Goal: Task Accomplishment & Management: Manage account settings

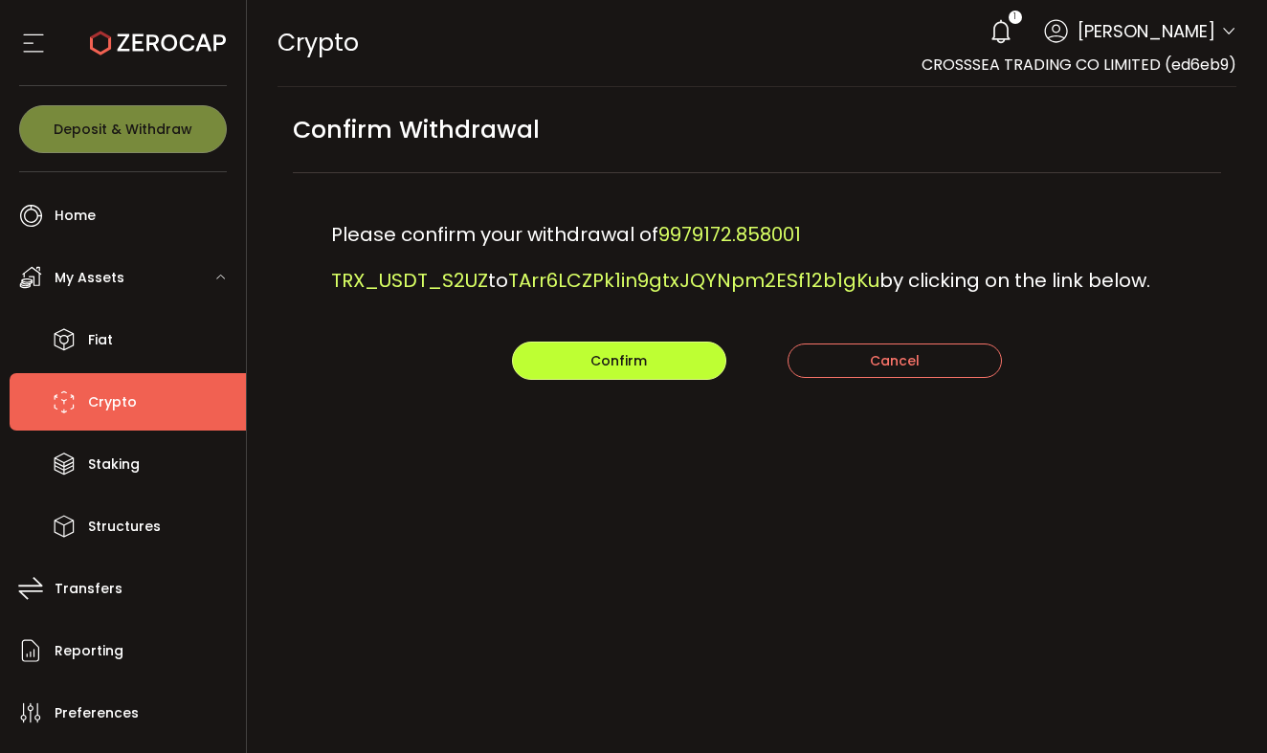
click at [660, 351] on button "Confirm" at bounding box center [619, 361] width 214 height 38
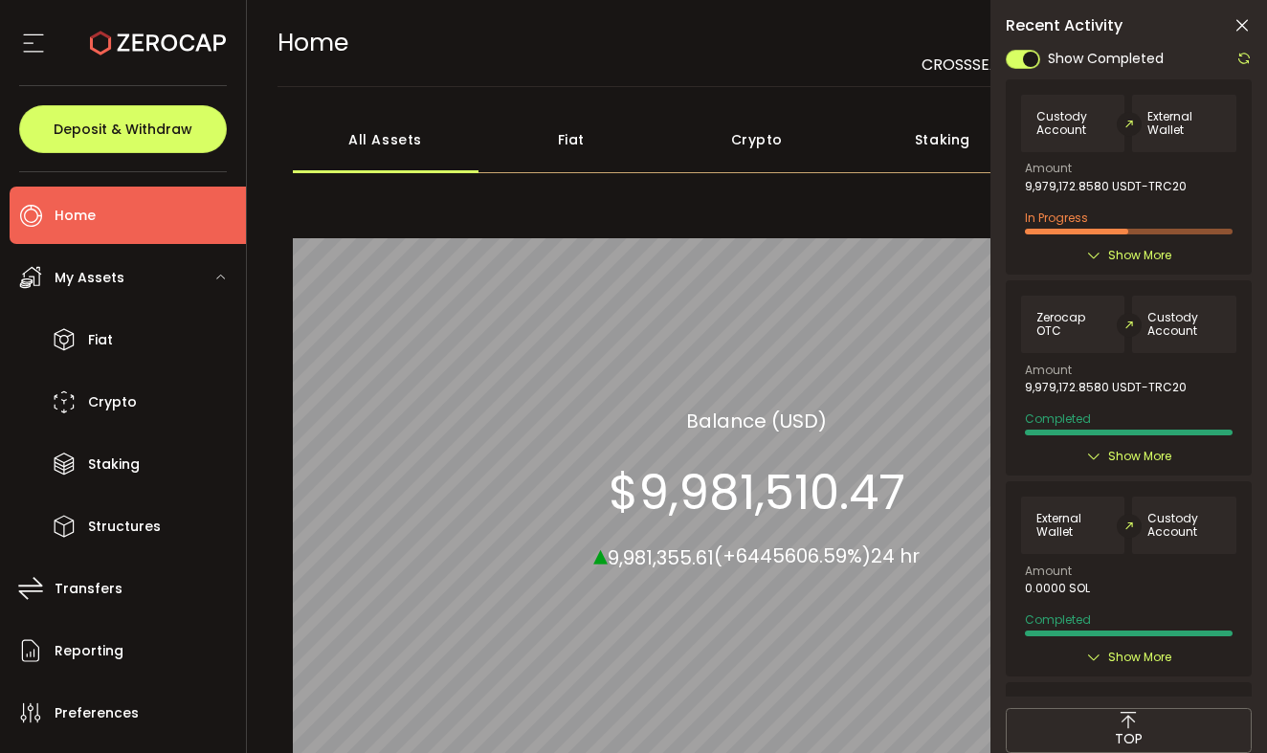
click at [1245, 56] on icon at bounding box center [1244, 58] width 15 height 15
click at [1245, 56] on div at bounding box center [1129, 372] width 246 height 650
click at [1245, 56] on icon at bounding box center [1244, 58] width 15 height 15
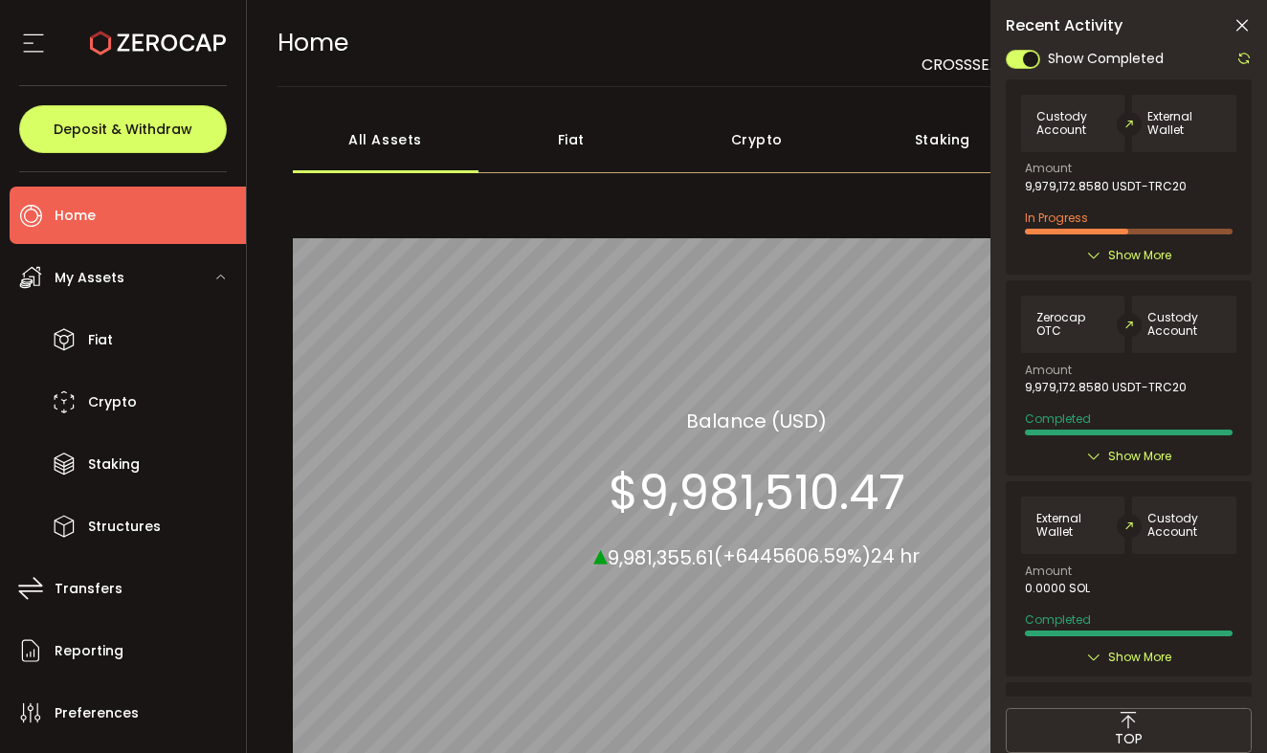
click at [1245, 56] on icon at bounding box center [1244, 58] width 15 height 15
click at [1245, 56] on div at bounding box center [1129, 372] width 246 height 650
click at [1245, 56] on icon at bounding box center [1244, 58] width 15 height 15
click at [1245, 56] on div at bounding box center [1129, 372] width 246 height 650
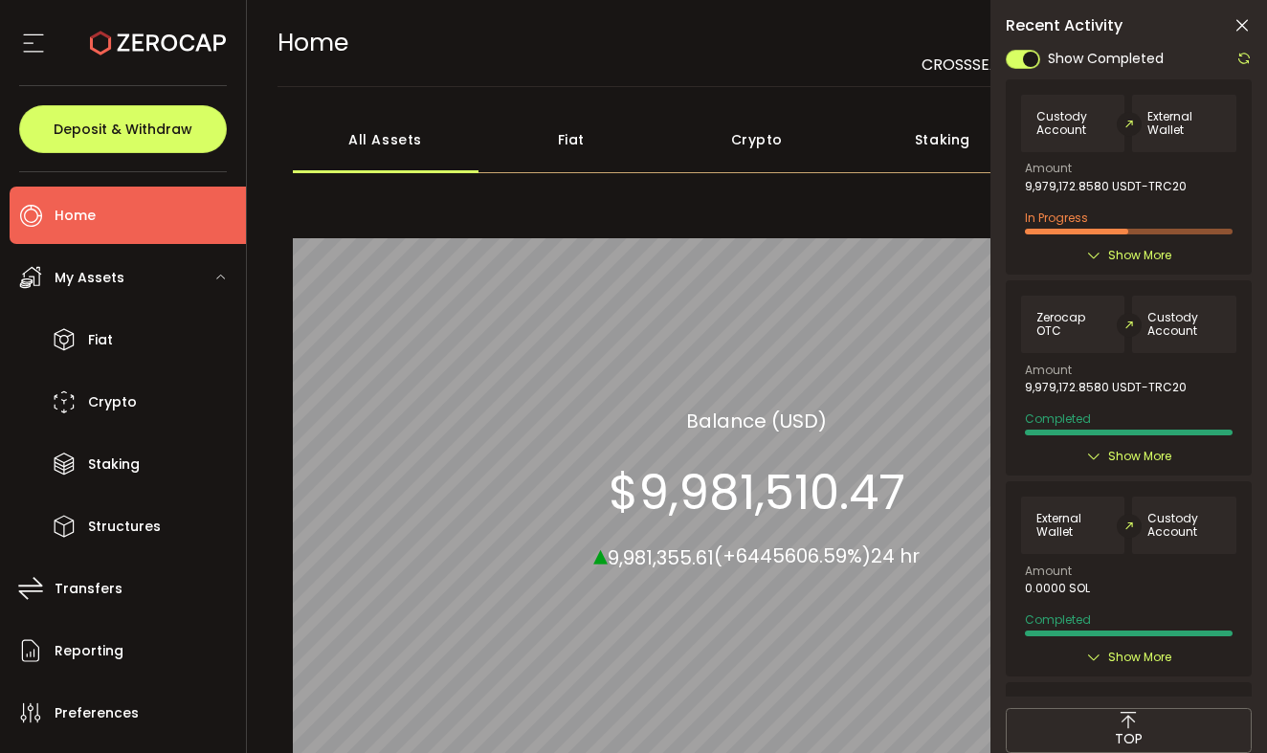
click at [1123, 256] on span "Show More" at bounding box center [1139, 255] width 63 height 19
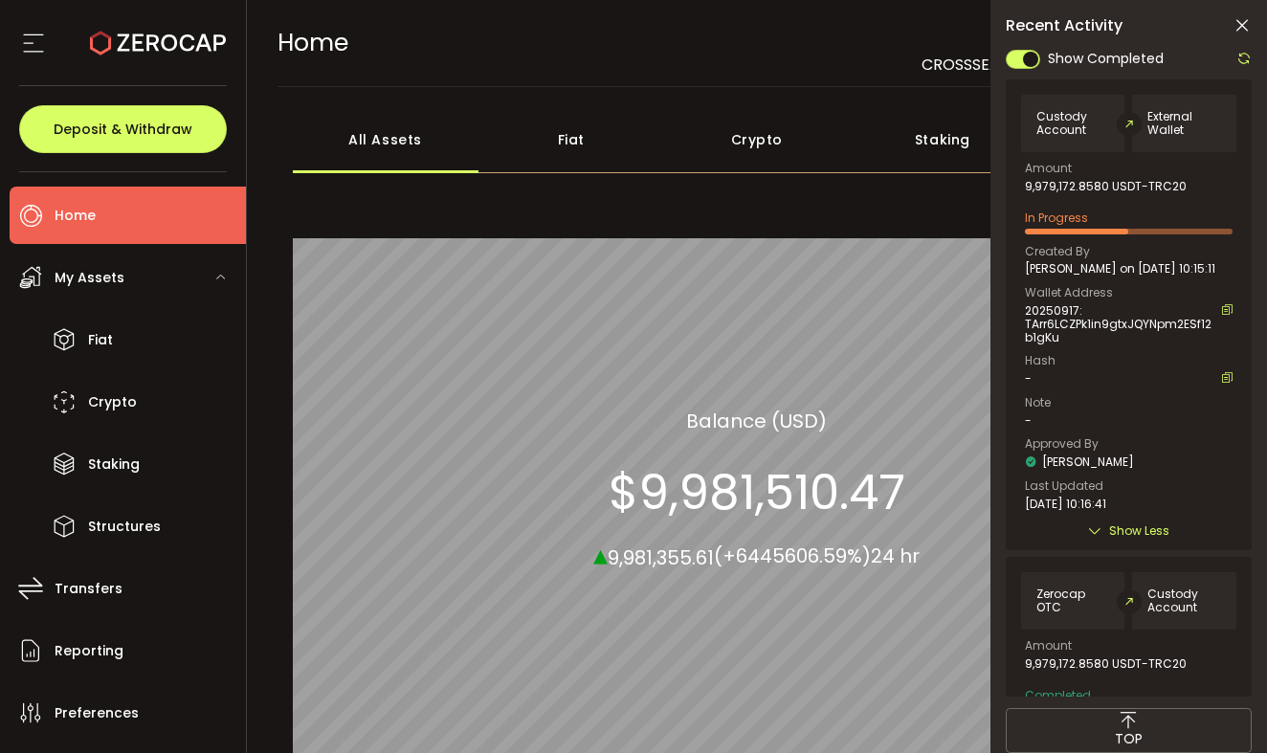
click at [1241, 54] on icon at bounding box center [1244, 58] width 15 height 15
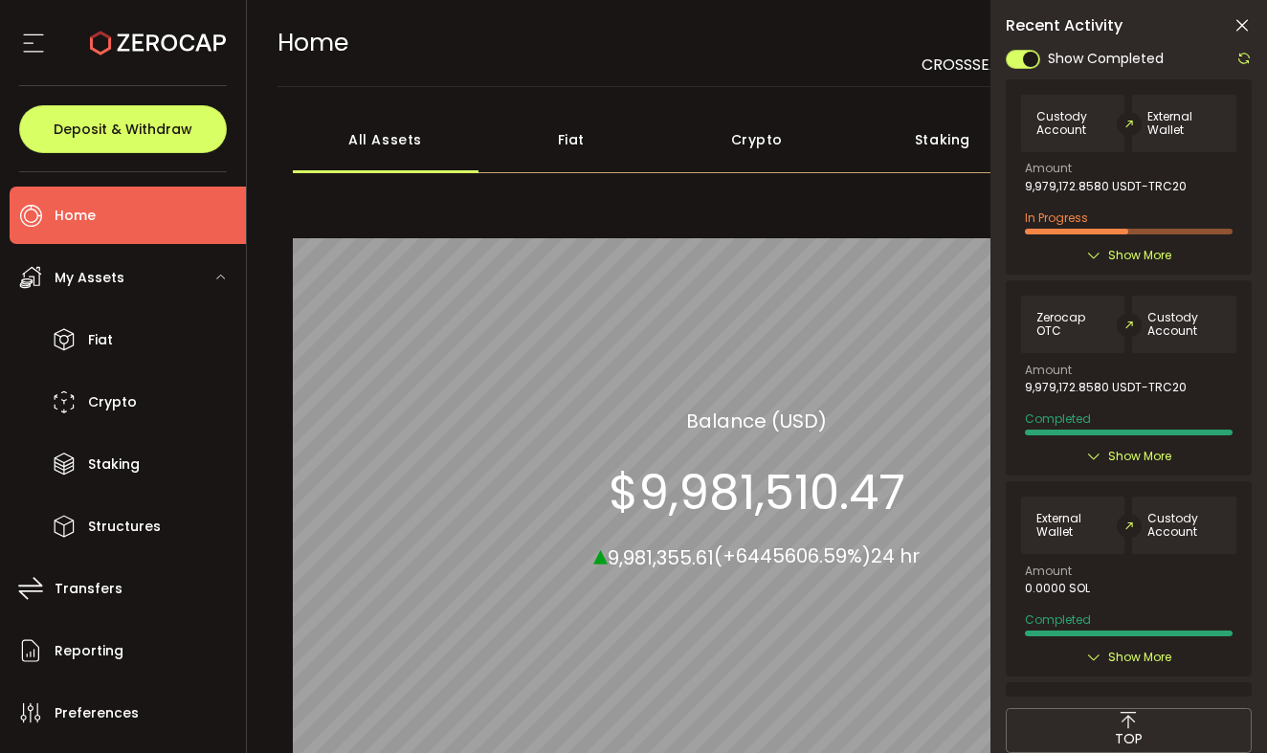
click at [1241, 54] on icon at bounding box center [1244, 58] width 15 height 15
click at [1243, 62] on icon at bounding box center [1244, 58] width 15 height 15
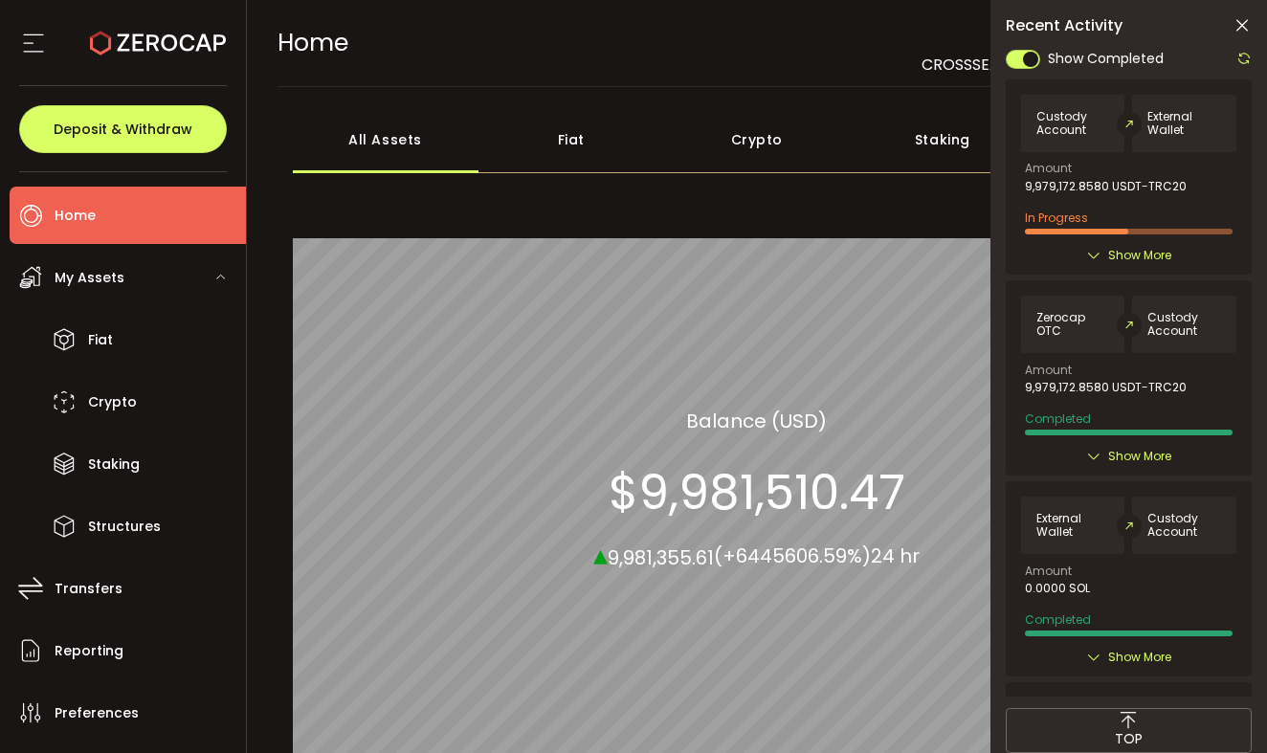
click at [1114, 255] on span "Show More" at bounding box center [1139, 255] width 63 height 19
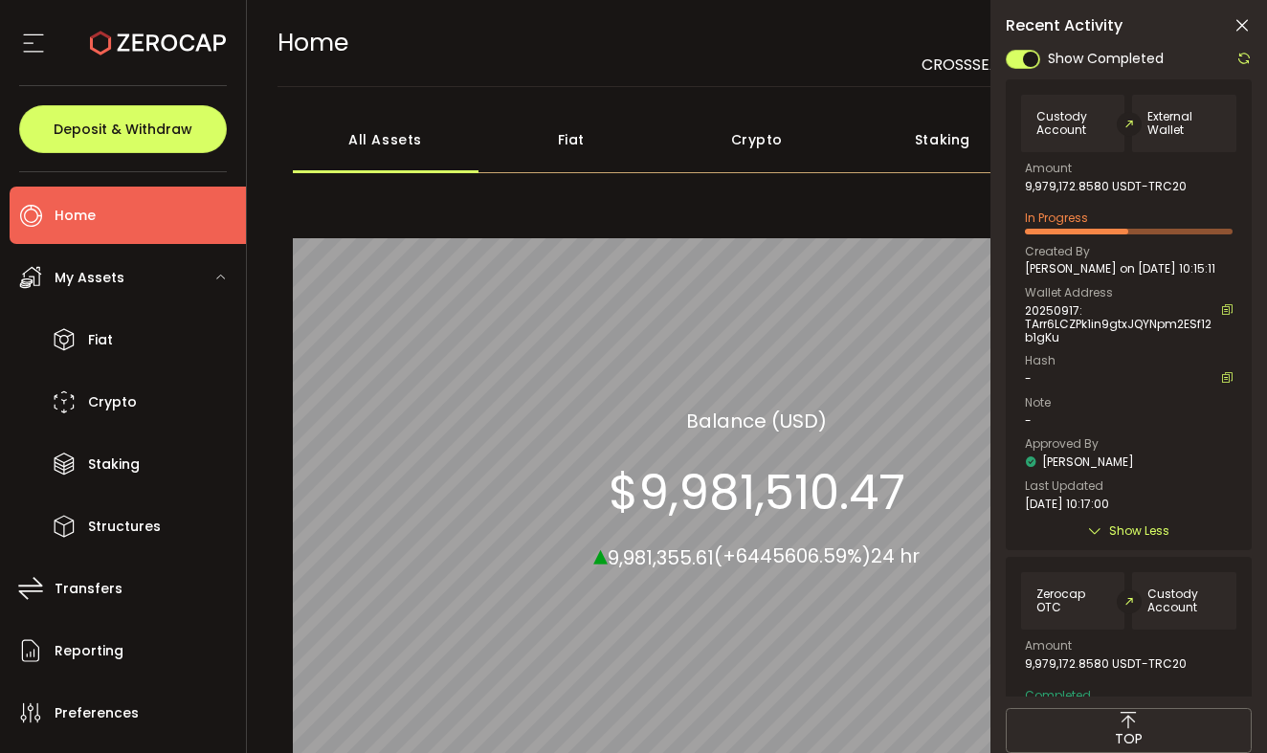
click at [1245, 64] on icon at bounding box center [1244, 58] width 15 height 15
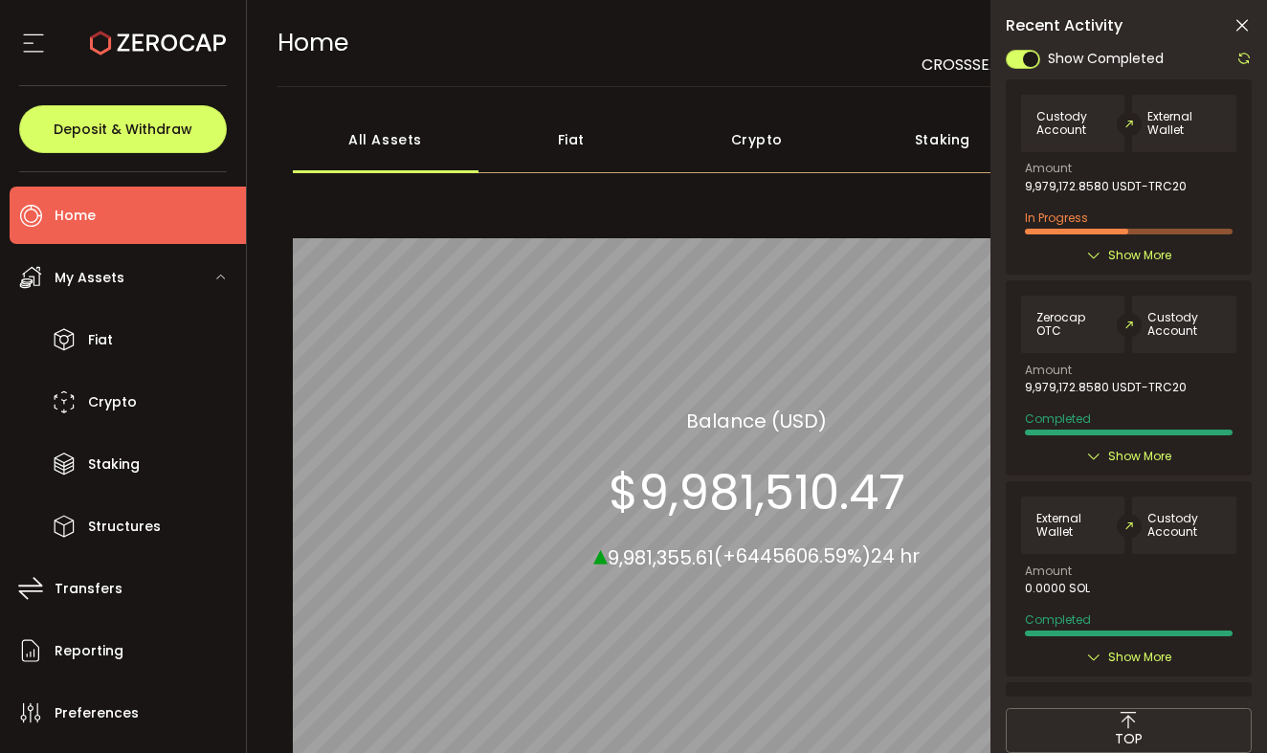
click at [1245, 64] on icon at bounding box center [1244, 58] width 15 height 15
